Goal: Check status: Check status

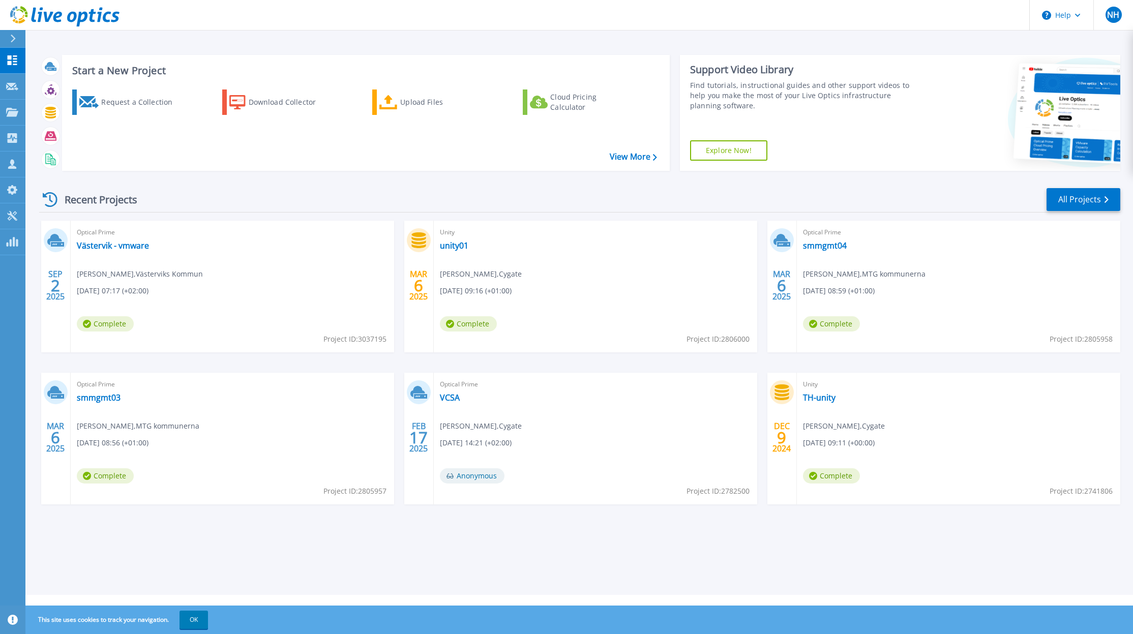
click at [167, 293] on div "Optical Prime Västervik - vmware Anders Wester , Västerviks Kommun 09/02/2025, …" at bounding box center [232, 287] width 323 height 132
click at [192, 290] on div "Optical Prime Västervik - vmware Anders Wester , Västerviks Kommun 09/02/2025, …" at bounding box center [232, 287] width 323 height 132
click at [110, 237] on span "Optical Prime" at bounding box center [232, 232] width 311 height 11
click at [109, 245] on link "Västervik - vmware" at bounding box center [113, 245] width 72 height 10
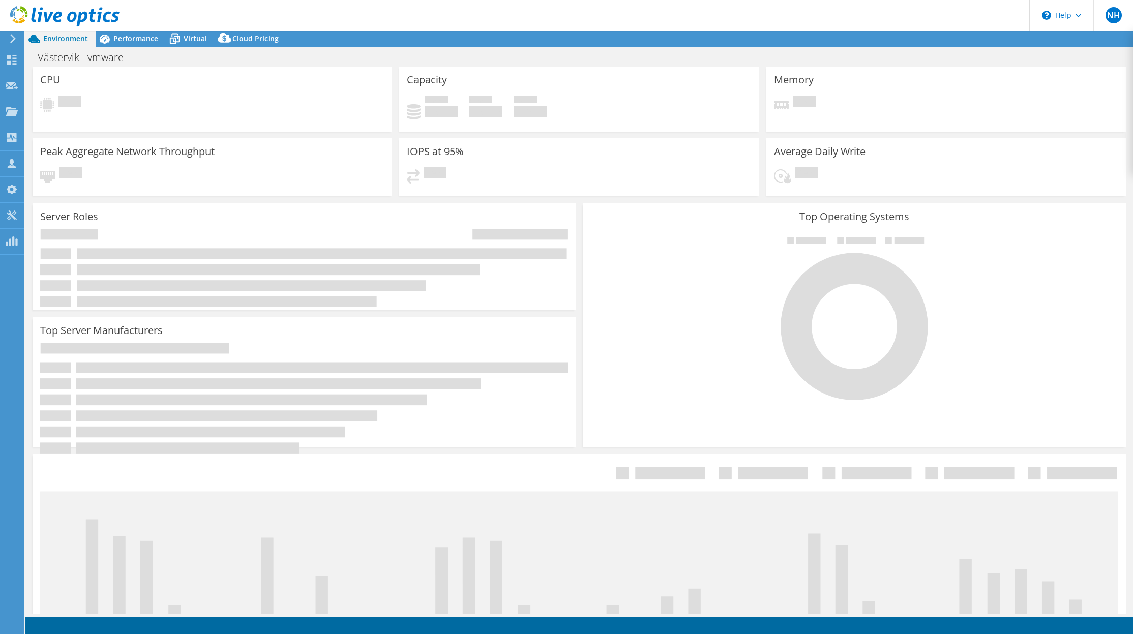
select select "EULondon"
select select "SEK"
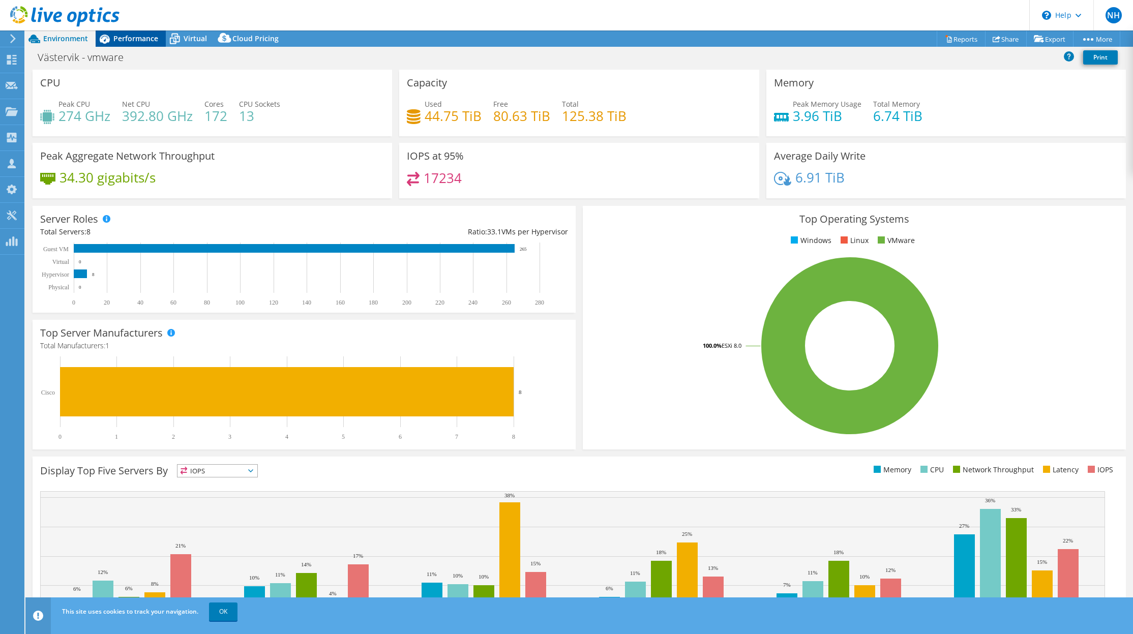
click at [119, 40] on span "Performance" at bounding box center [135, 39] width 45 height 10
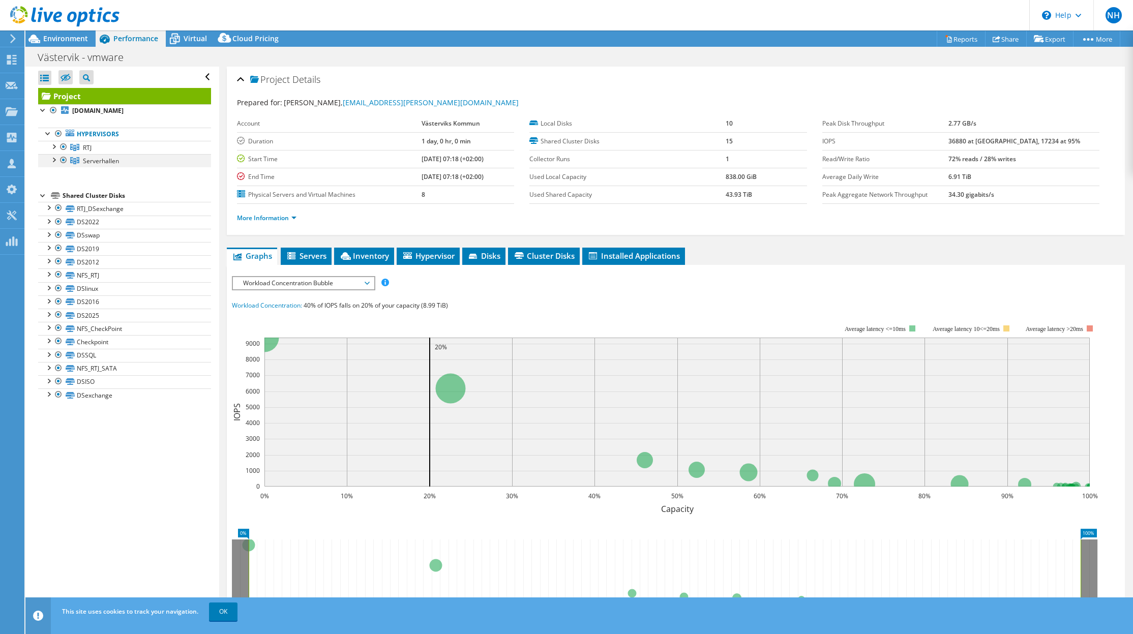
click at [61, 160] on div at bounding box center [63, 160] width 10 height 12
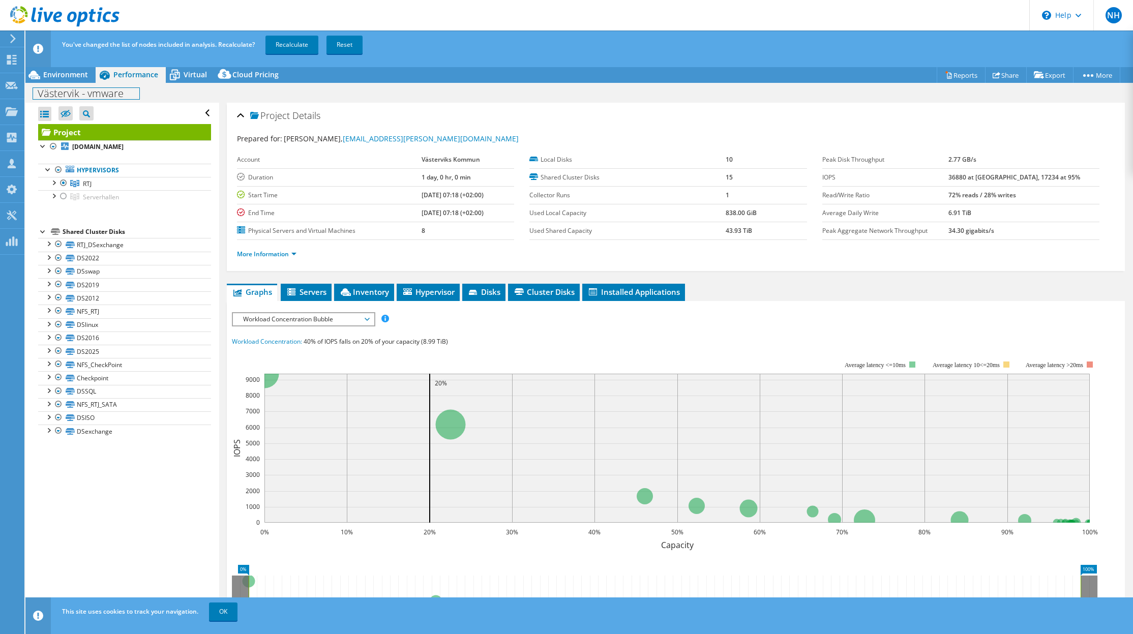
click at [79, 86] on div "Västervik - vmware Print" at bounding box center [578, 93] width 1107 height 19
click at [72, 67] on header "You've changed the list of nodes included in analysis. Recalculate? Recalculate…" at bounding box center [594, 49] width 1139 height 37
click at [72, 71] on span "Environment" at bounding box center [65, 75] width 45 height 10
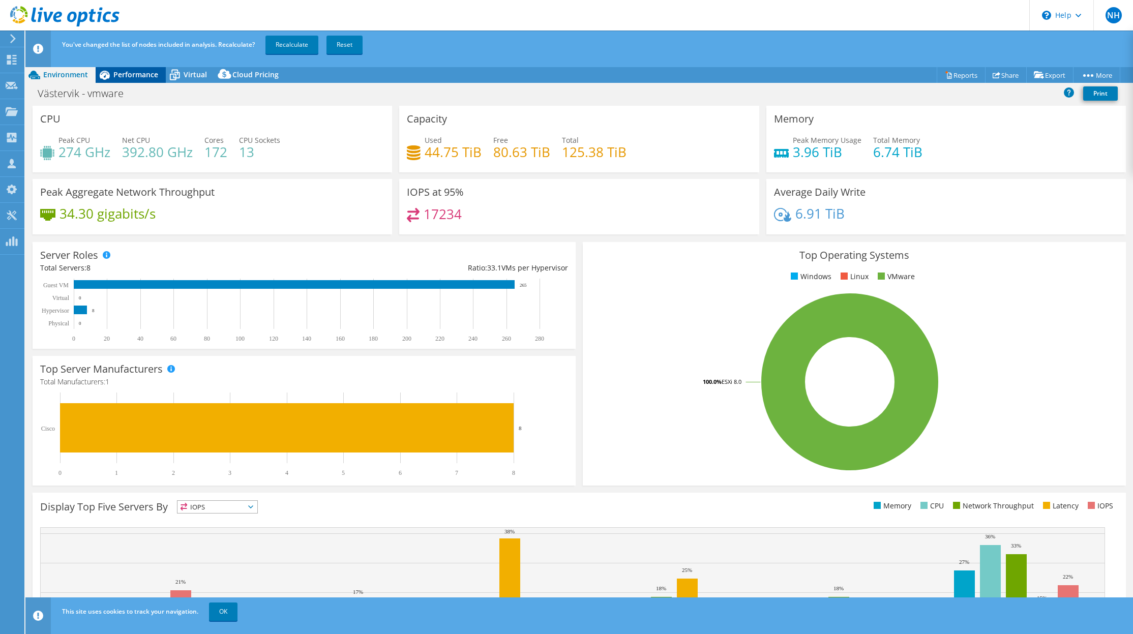
click at [127, 73] on span "Performance" at bounding box center [135, 75] width 45 height 10
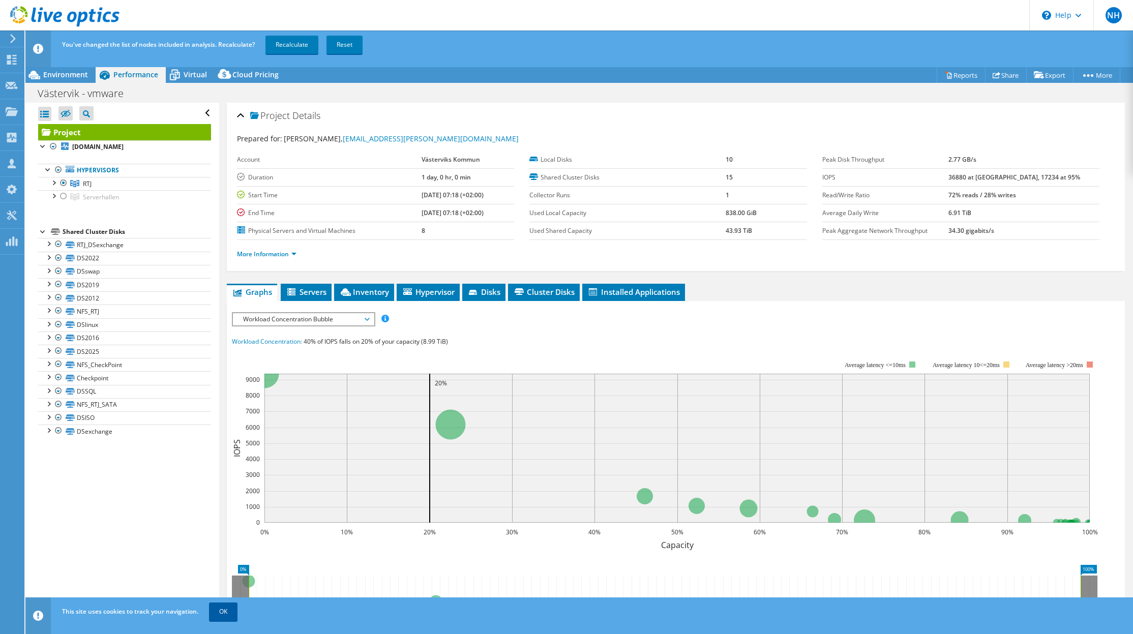
click at [223, 613] on link "OK" at bounding box center [223, 611] width 28 height 18
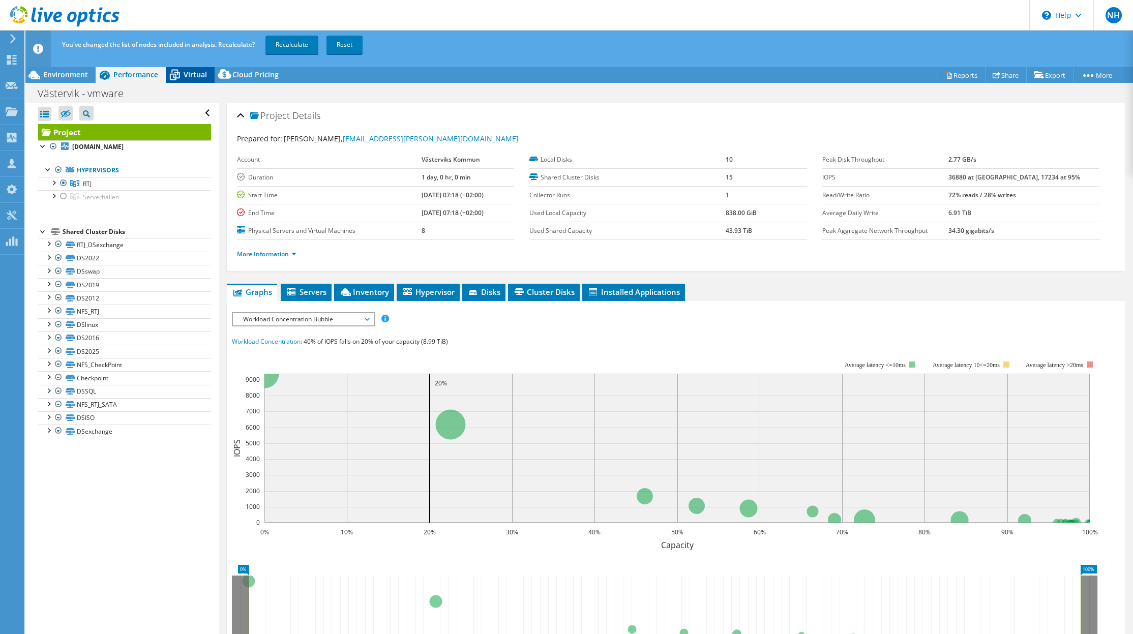
click at [205, 82] on div "Virtual" at bounding box center [190, 75] width 49 height 16
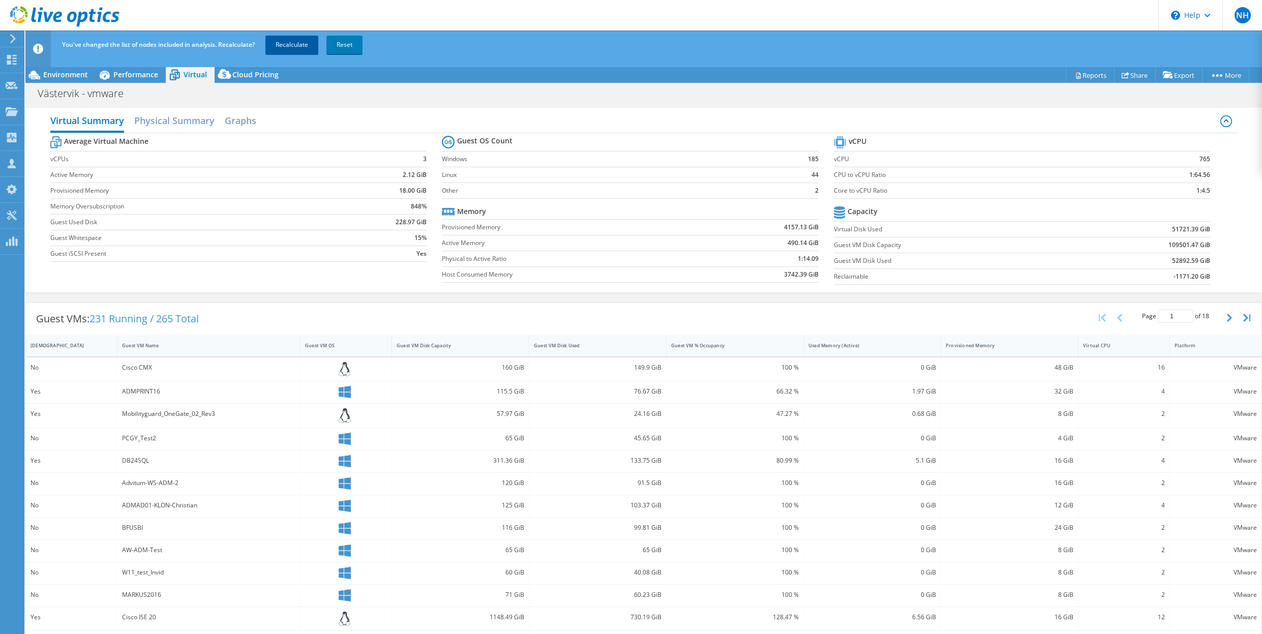
click at [292, 46] on link "Recalculate" at bounding box center [291, 45] width 53 height 18
click at [501, 51] on div "You've changed the list of nodes included in analysis. Recalculate? Recalculati…" at bounding box center [662, 45] width 1206 height 28
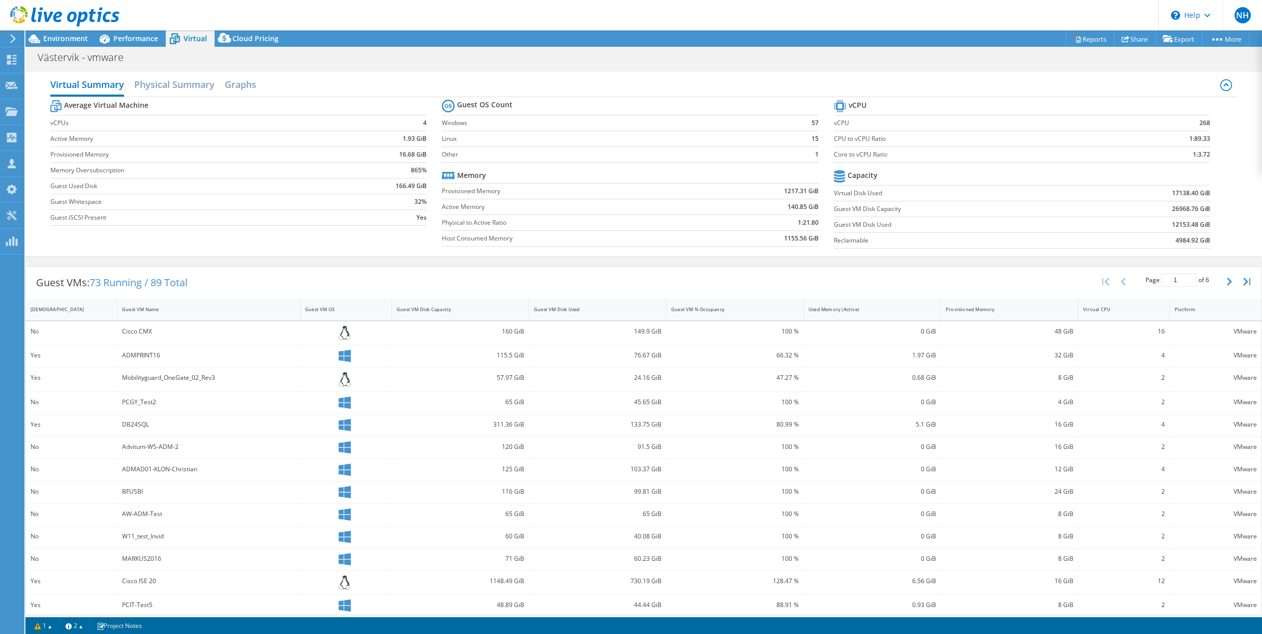
drag, startPoint x: 51, startPoint y: 320, endPoint x: 61, endPoint y: 286, distance: 35.3
click at [51, 320] on div "IsRunning" at bounding box center [72, 309] width 92 height 22
click at [37, 307] on div "IsRunning" at bounding box center [66, 309] width 70 height 7
click at [72, 38] on span "Environment" at bounding box center [65, 39] width 45 height 10
